Goal: Task Accomplishment & Management: Complete application form

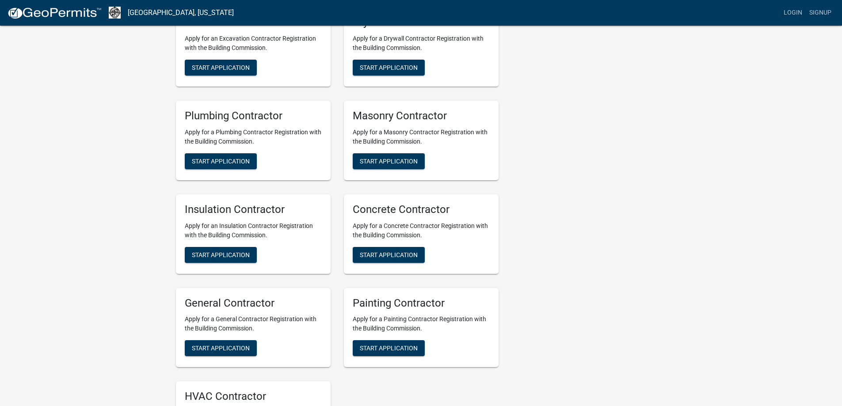
scroll to position [309, 0]
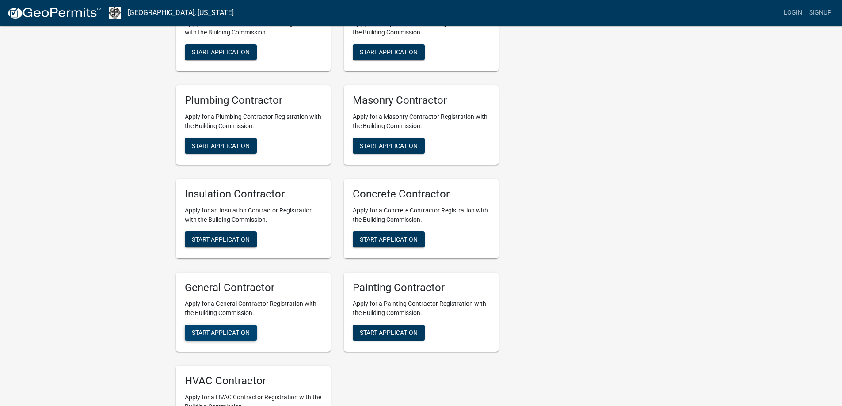
click at [214, 334] on span "Start Application" at bounding box center [221, 332] width 58 height 7
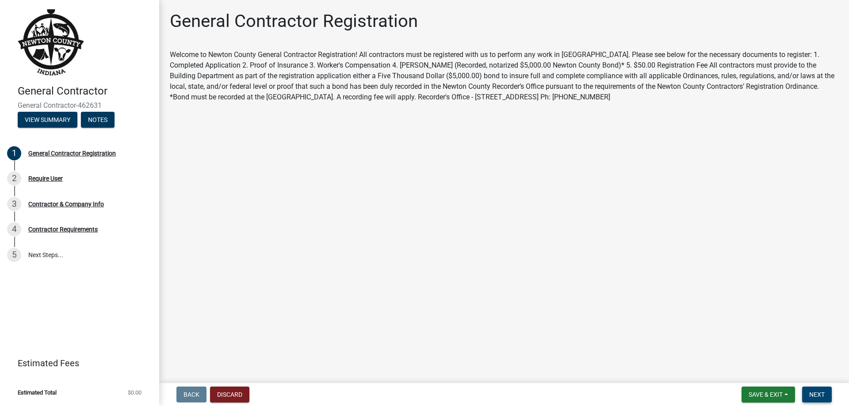
click at [820, 393] on span "Next" at bounding box center [816, 394] width 15 height 7
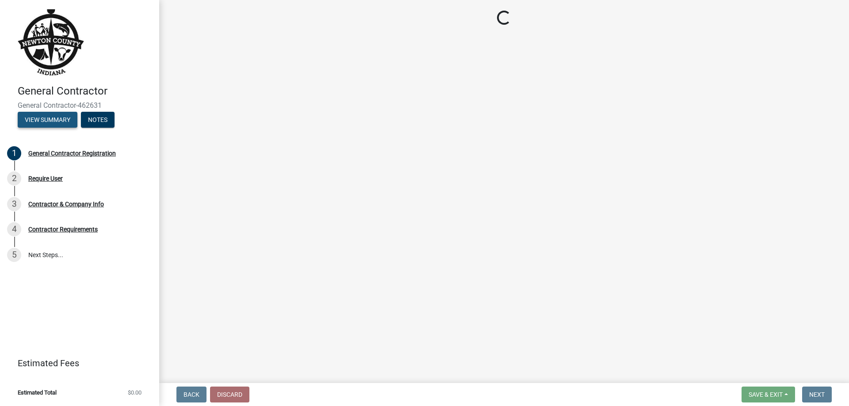
click at [39, 122] on button "View Summary" at bounding box center [48, 120] width 60 height 16
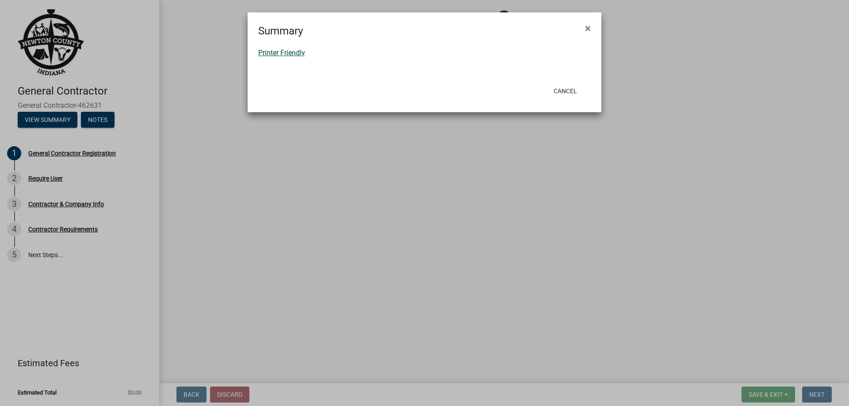
click at [287, 53] on link "Printer Friendly" at bounding box center [281, 53] width 47 height 8
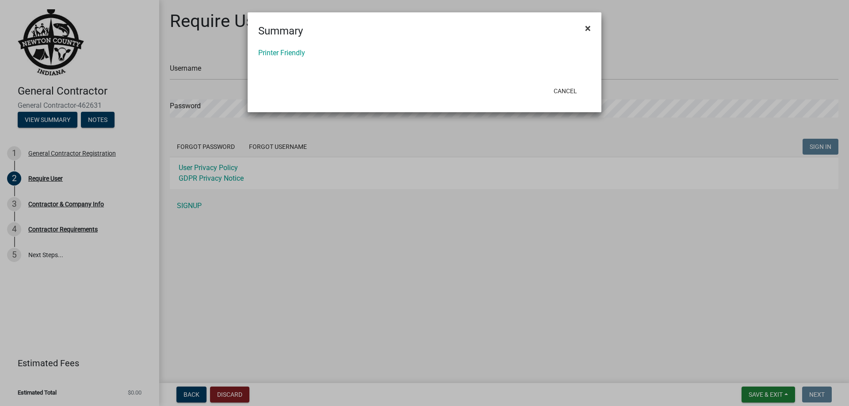
click at [589, 29] on span "×" at bounding box center [588, 28] width 6 height 12
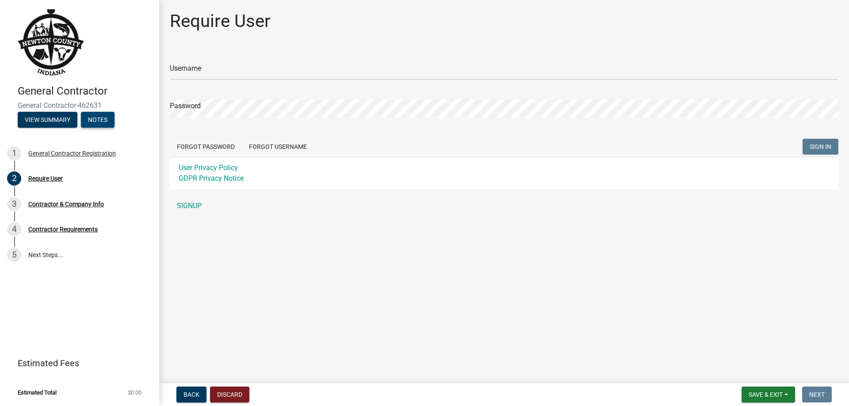
click at [96, 119] on button "Notes" at bounding box center [98, 120] width 34 height 16
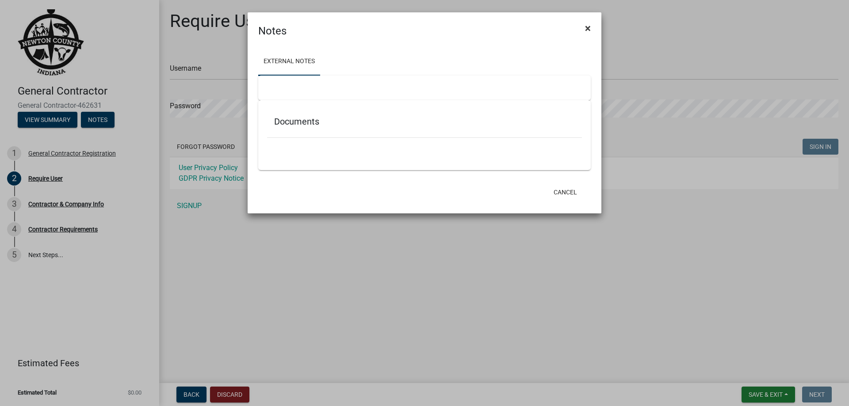
click at [590, 24] on span "×" at bounding box center [588, 28] width 6 height 12
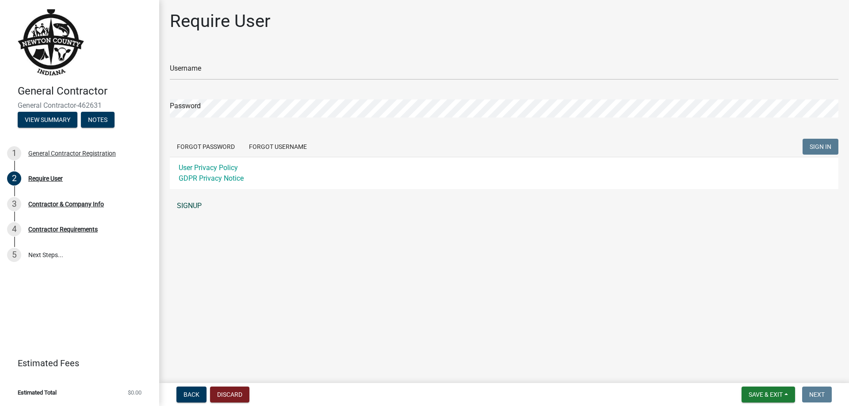
click at [194, 205] on link "SIGNUP" at bounding box center [504, 206] width 668 height 18
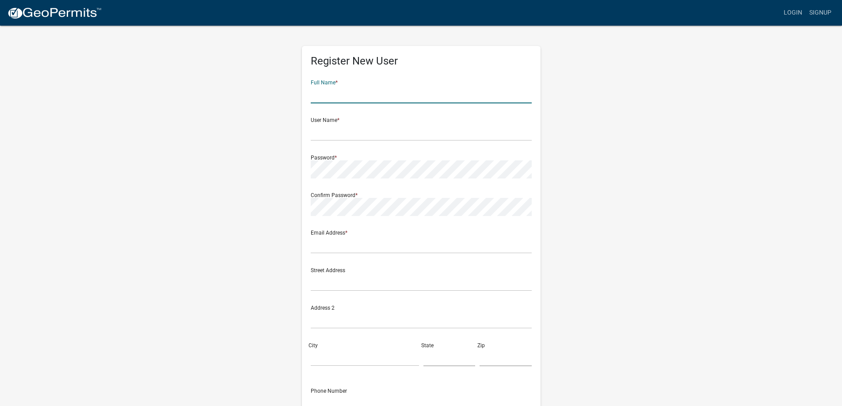
drag, startPoint x: 339, startPoint y: 97, endPoint x: 346, endPoint y: 104, distance: 9.7
click at [339, 97] on input "text" at bounding box center [421, 94] width 221 height 18
click at [340, 97] on input "text" at bounding box center [421, 94] width 221 height 18
type input "[PERSON_NAME]"
type input "[EMAIL_ADDRESS][DOMAIN_NAME]"
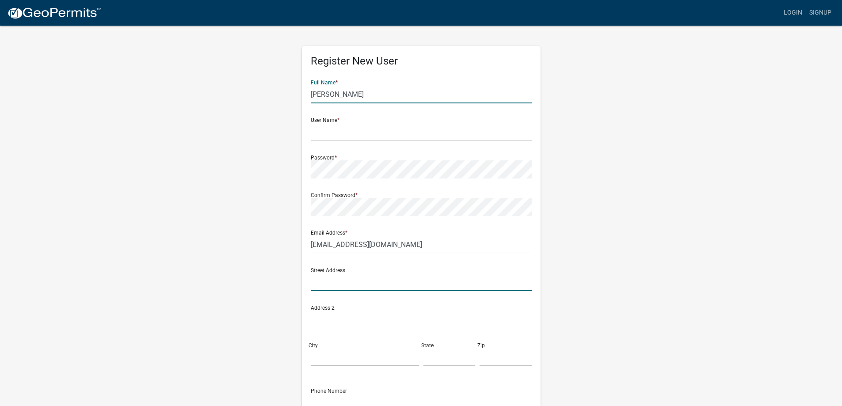
type input "[STREET_ADDRESS]"
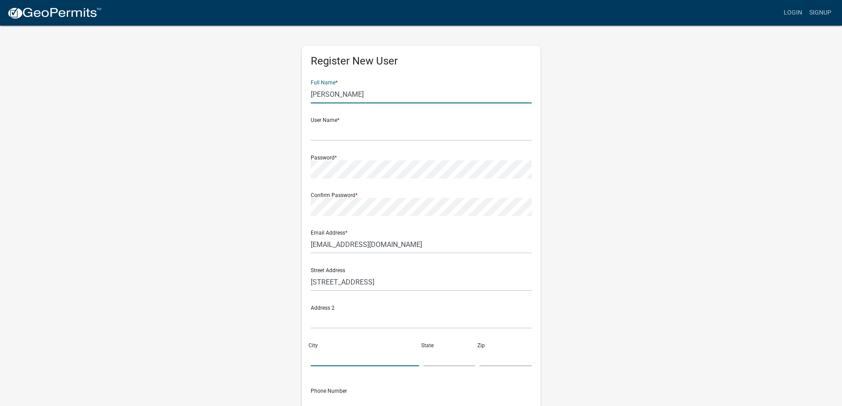
type input "[GEOGRAPHIC_DATA][PERSON_NAME]"
type input "CA"
type input "95112"
type input "4088088000"
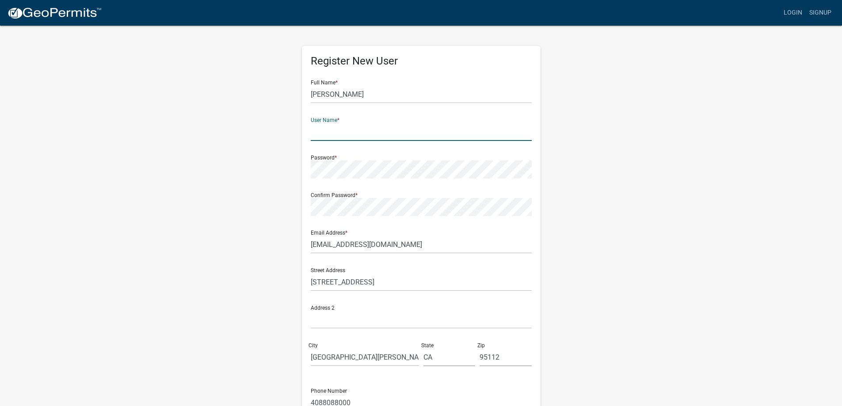
click at [342, 134] on input "text" at bounding box center [421, 132] width 221 height 18
drag, startPoint x: 345, startPoint y: 130, endPoint x: 295, endPoint y: 130, distance: 50.0
click at [295, 130] on div "Register New User Full Name * [PERSON_NAME] User Name * CEILegal Password * Con…" at bounding box center [421, 261] width 252 height 473
type input "Cupertino"
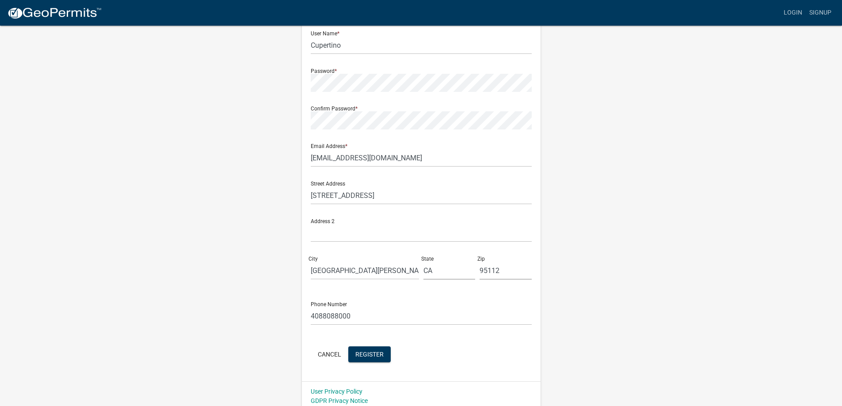
scroll to position [92, 0]
